Goal: Complete application form

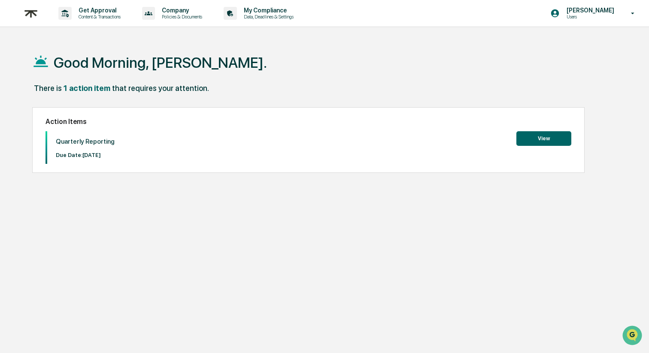
click at [562, 133] on button "View" at bounding box center [544, 138] width 55 height 15
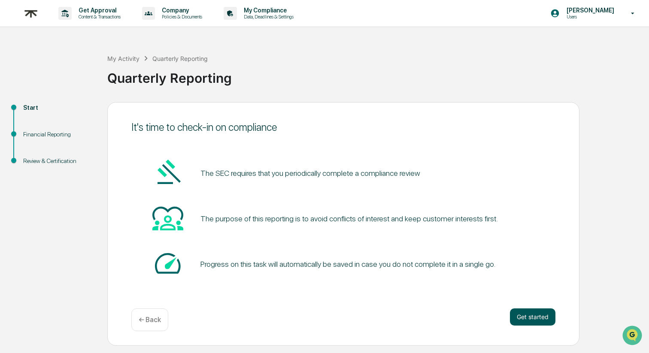
click at [534, 315] on button "Get started" at bounding box center [533, 317] width 46 height 17
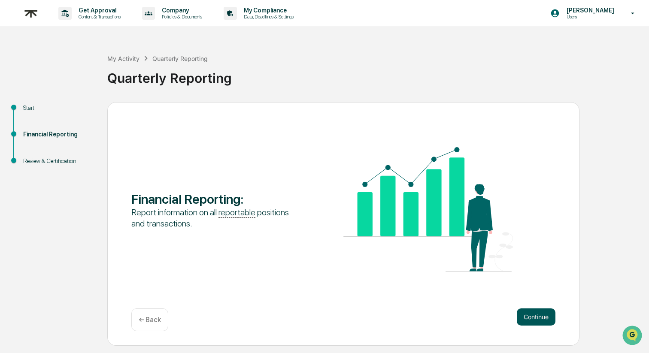
click at [546, 316] on button "Continue" at bounding box center [536, 317] width 39 height 17
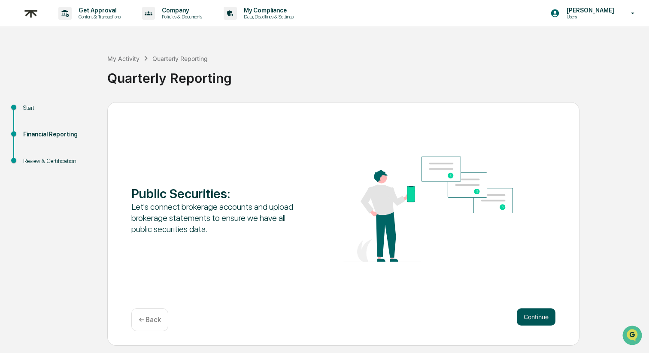
click at [545, 317] on button "Continue" at bounding box center [536, 317] width 39 height 17
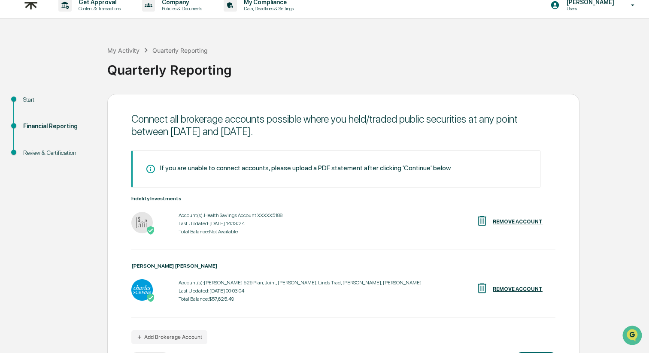
scroll to position [44, 0]
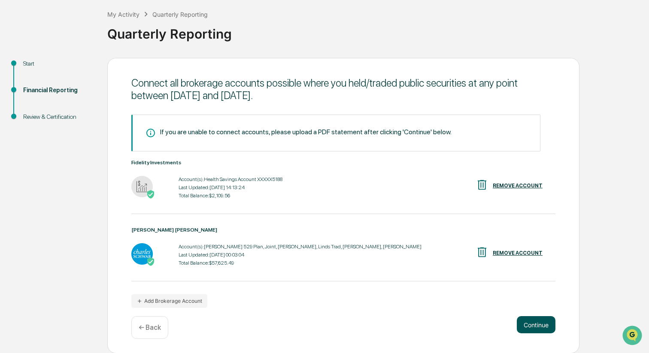
click at [535, 325] on button "Continue" at bounding box center [536, 325] width 39 height 17
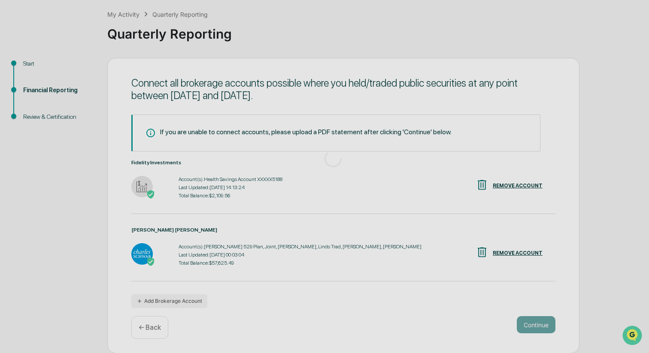
scroll to position [0, 0]
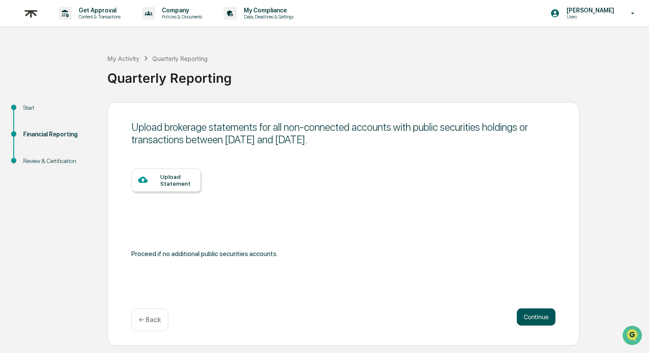
click at [534, 323] on button "Continue" at bounding box center [536, 317] width 39 height 17
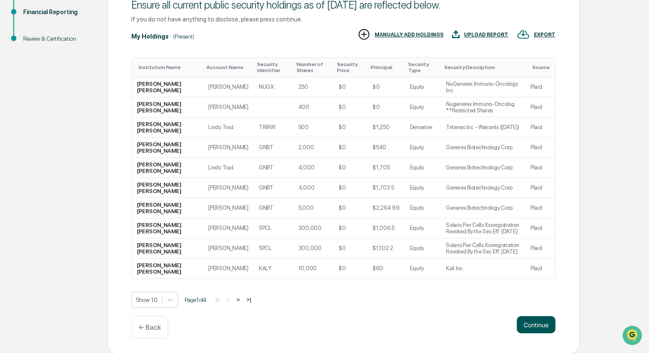
scroll to position [123, 0]
click at [539, 324] on button "Continue" at bounding box center [536, 324] width 39 height 17
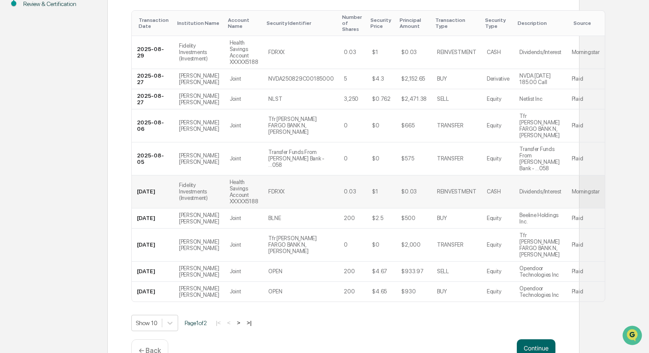
scroll to position [163, 0]
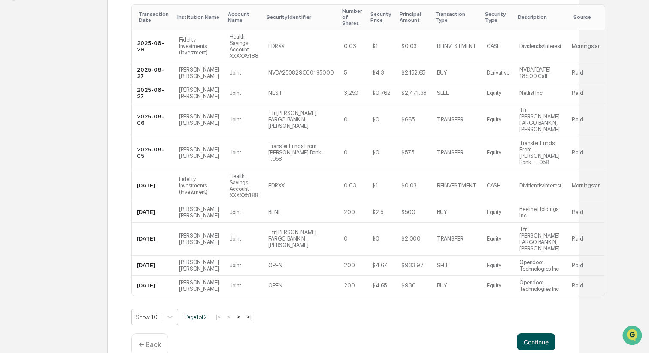
click at [542, 334] on button "Continue" at bounding box center [536, 342] width 39 height 17
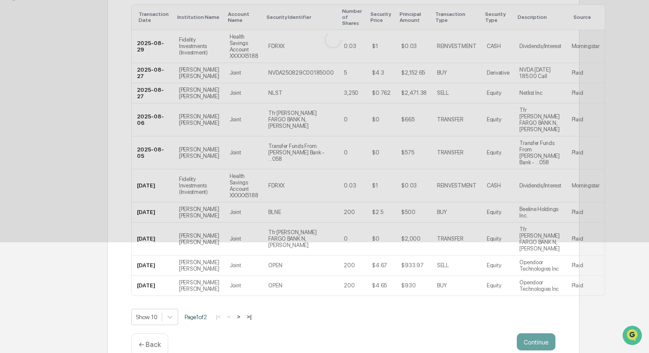
scroll to position [0, 0]
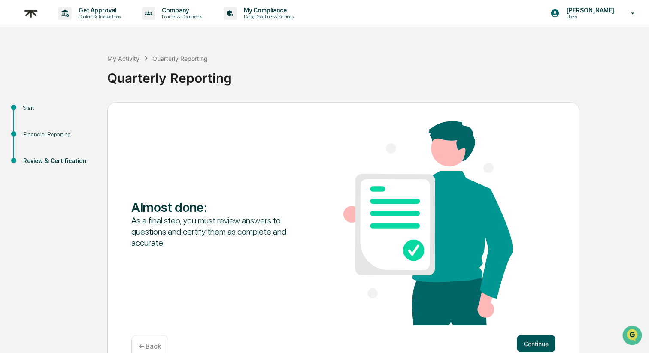
click at [545, 344] on button "Continue" at bounding box center [536, 343] width 39 height 17
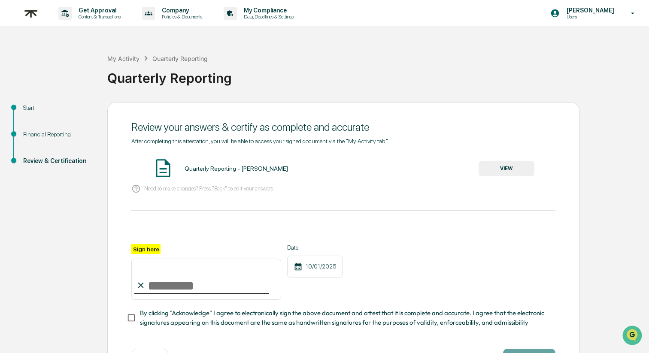
scroll to position [1, 0]
click at [155, 269] on input "Sign here" at bounding box center [206, 278] width 150 height 41
type input "**********"
click at [313, 274] on div "10/01/2025" at bounding box center [314, 266] width 55 height 22
click at [312, 266] on div "10/01/2025" at bounding box center [314, 266] width 55 height 22
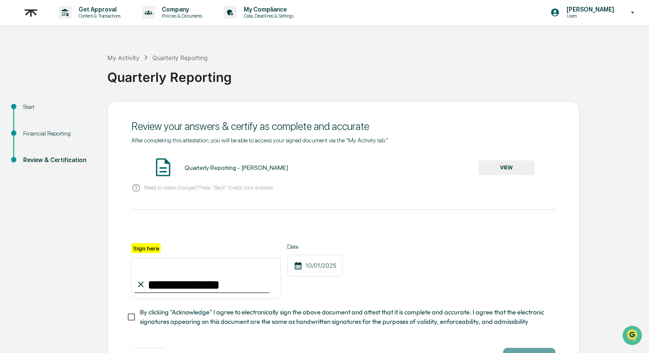
scroll to position [33, 0]
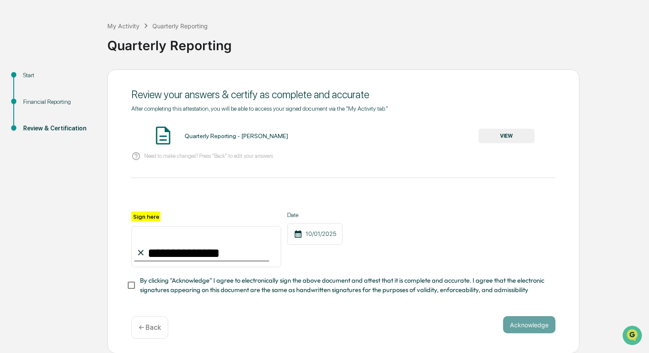
click at [159, 285] on span "By clicking "Acknowledge" I agree to electronically sign the above document and…" at bounding box center [344, 285] width 409 height 19
click at [536, 328] on button "Acknowledge" at bounding box center [529, 325] width 52 height 17
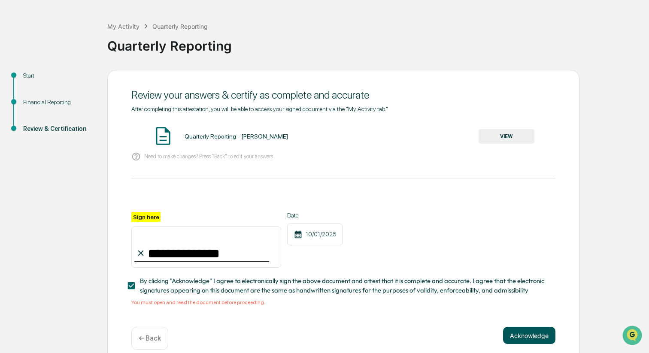
scroll to position [34, 0]
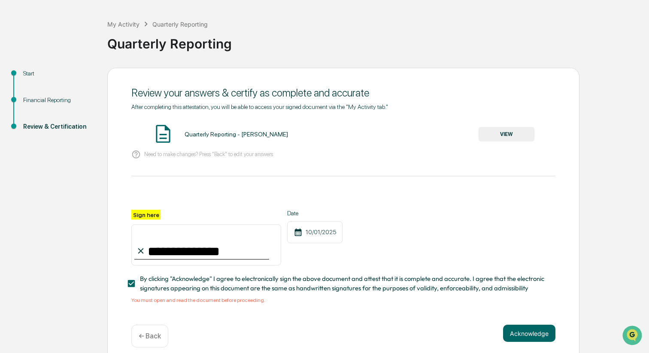
click at [499, 135] on button "VIEW" at bounding box center [507, 134] width 56 height 15
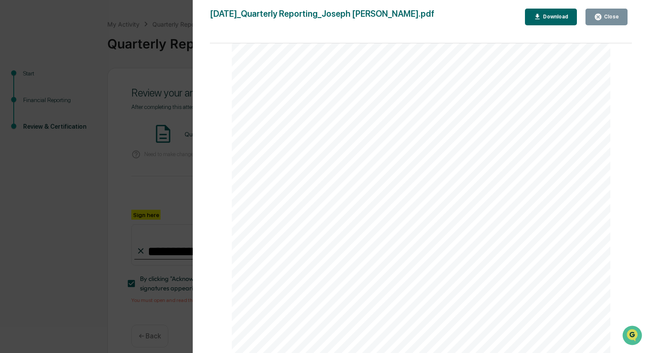
scroll to position [43, 0]
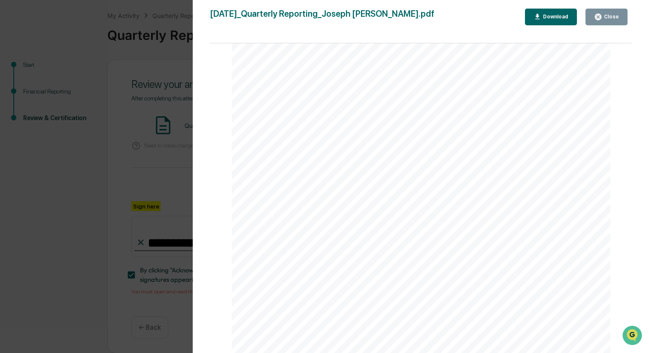
click at [603, 17] on div "Close" at bounding box center [611, 17] width 17 height 6
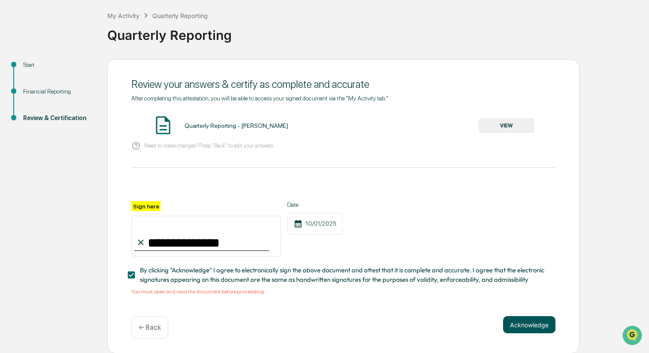
scroll to position [39, 0]
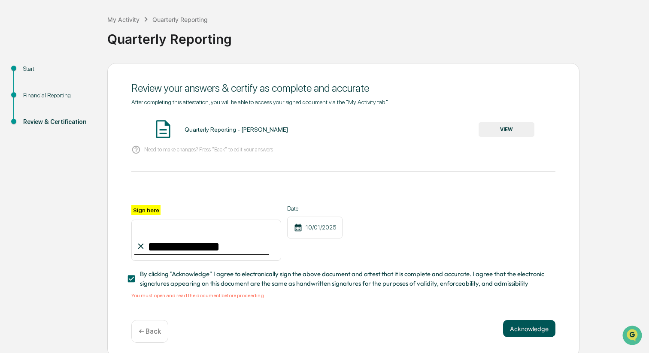
click at [534, 324] on button "Acknowledge" at bounding box center [529, 328] width 52 height 17
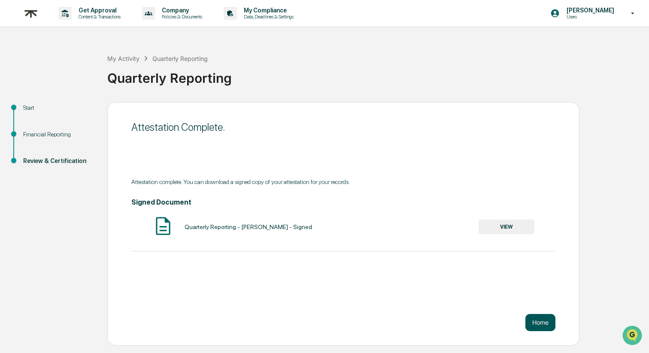
click at [535, 317] on button "Home" at bounding box center [541, 322] width 30 height 17
